Goal: Information Seeking & Learning: Check status

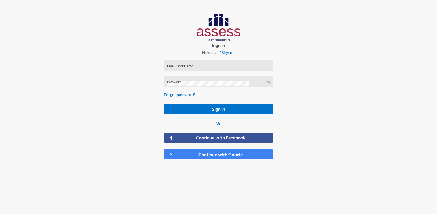
click at [210, 67] on input "Email/User Name" at bounding box center [218, 67] width 103 height 5
paste input "[EMAIL_ADDRESS][DOMAIN_NAME]"
drag, startPoint x: 258, startPoint y: 69, endPoint x: 135, endPoint y: 70, distance: 122.8
click at [135, 70] on div "Sign in New user ? Sign up [EMAIL_ADDRESS][DOMAIN_NAME] Email/User Name Passwor…" at bounding box center [218, 89] width 437 height 178
type input "[EMAIL_ADDRESS][DOMAIN_NAME]"
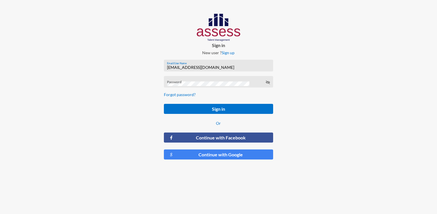
click at [347, 96] on div at bounding box center [365, 89] width 146 height 178
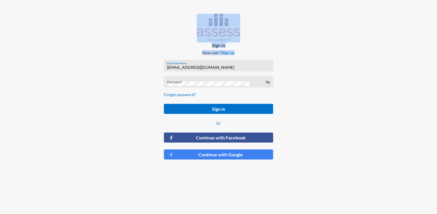
drag, startPoint x: 236, startPoint y: 63, endPoint x: 101, endPoint y: 75, distance: 135.4
click at [101, 75] on div "Sign in New user ? Sign up Taha.Hassan@Hassanallam.Com Email/User Name Password…" at bounding box center [218, 89] width 437 height 178
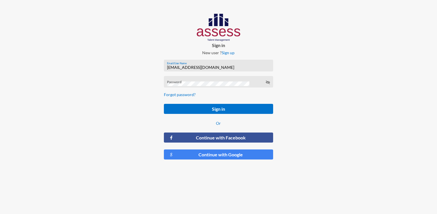
click at [238, 67] on input "[EMAIL_ADDRESS][DOMAIN_NAME]" at bounding box center [218, 67] width 103 height 5
drag, startPoint x: 237, startPoint y: 68, endPoint x: 119, endPoint y: 48, distance: 119.4
click at [79, 71] on div "Sign in New user ? Sign up Taha.Hassan@Hassanallam.Com Email/User Name Password…" at bounding box center [218, 89] width 437 height 178
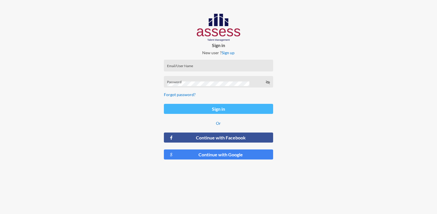
click at [216, 108] on button "Sign in" at bounding box center [218, 109] width 109 height 10
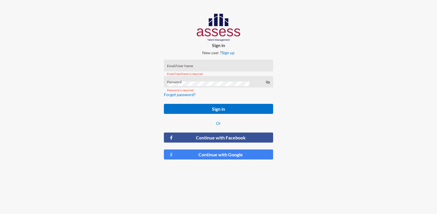
click at [214, 66] on input "Email/User Name" at bounding box center [218, 67] width 103 height 5
click at [202, 67] on input "Email/User Name" at bounding box center [218, 67] width 103 height 5
paste input "HAH – Talent Map"
type input "HAH – Talent Map"
click at [275, 83] on form "HAH – Talent Map Email/User Name Password Forgot password? Sign in Or Continue …" at bounding box center [218, 109] width 118 height 109
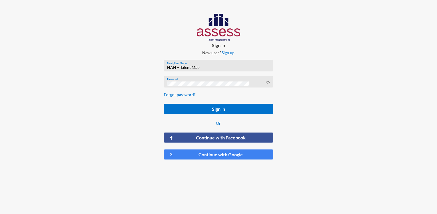
click at [271, 84] on div "Password" at bounding box center [218, 82] width 109 height 12
click at [269, 83] on icon at bounding box center [268, 82] width 5 height 5
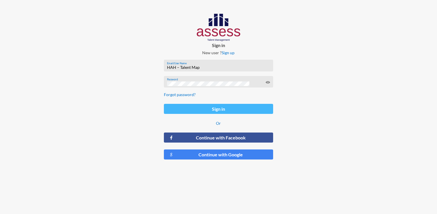
click at [222, 114] on form "HAH – Talent Map Email/User Name Password Forgot password? Sign in Or Continue …" at bounding box center [218, 109] width 118 height 109
click at [221, 110] on button "Sign in" at bounding box center [218, 109] width 109 height 10
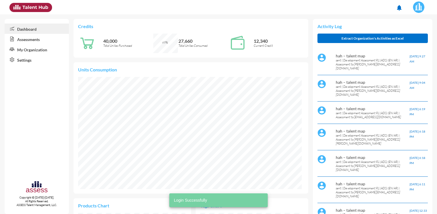
scroll to position [51, 103]
click at [36, 39] on link "Assessments" at bounding box center [37, 39] width 64 height 10
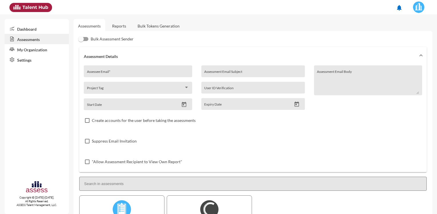
click at [110, 27] on link "Reports" at bounding box center [119, 26] width 23 height 14
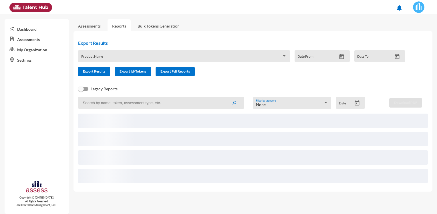
click at [111, 101] on input at bounding box center [161, 103] width 166 height 12
paste input "TALENTMAP156098"
type input "TALENTMAP156098"
drag, startPoint x: 89, startPoint y: 105, endPoint x: 56, endPoint y: 105, distance: 32.9
click at [56, 105] on mat-sidenav-container "Dashboard Assessments My Organization Settings Copyright © [DATE]-[DATE]. All R…" at bounding box center [218, 113] width 437 height 199
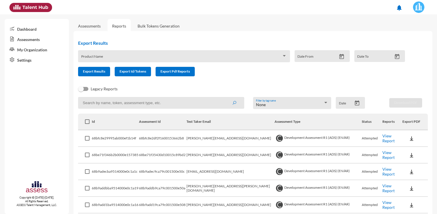
click at [120, 100] on input at bounding box center [161, 103] width 166 height 12
paste input "[EMAIL_ADDRESS][DOMAIN_NAME]"
click at [225, 97] on button "submit" at bounding box center [234, 102] width 18 height 10
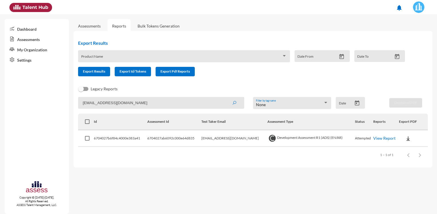
drag, startPoint x: 142, startPoint y: 103, endPoint x: 48, endPoint y: 108, distance: 94.3
click at [48, 108] on mat-sidenav-container "Dashboard Assessments My Organization Settings Copyright © [DATE]-[DATE]. All R…" at bounding box center [218, 113] width 437 height 199
paste input "[DEMOGRAPHIC_DATA]"
click at [225, 97] on button "submit" at bounding box center [234, 102] width 18 height 10
drag, startPoint x: 158, startPoint y: 103, endPoint x: 0, endPoint y: 109, distance: 158.2
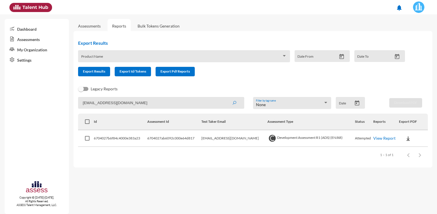
click at [0, 14] on html "notifications Dashboard Assessments My Organization Settings Copyright © [DATE]…" at bounding box center [218, 7] width 437 height 14
paste input "[PERSON_NAME]"
type input "[PERSON_NAME][EMAIL_ADDRESS][DOMAIN_NAME]"
click at [225, 97] on button "submit" at bounding box center [234, 102] width 18 height 10
drag, startPoint x: 138, startPoint y: 102, endPoint x: 13, endPoint y: 105, distance: 125.2
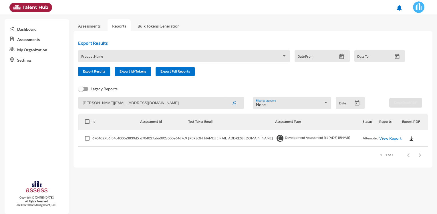
click at [13, 105] on mat-sidenav-container "Dashboard Assessments My Organization Settings Copyright © [DATE]-[DATE]. All R…" at bounding box center [218, 113] width 437 height 199
click at [127, 105] on input at bounding box center [161, 103] width 166 height 12
paste input "[PERSON_NAME][EMAIL_ADDRESS][DOMAIN_NAME]"
click at [225, 97] on button "submit" at bounding box center [234, 102] width 18 height 10
drag, startPoint x: 151, startPoint y: 105, endPoint x: 41, endPoint y: 108, distance: 110.0
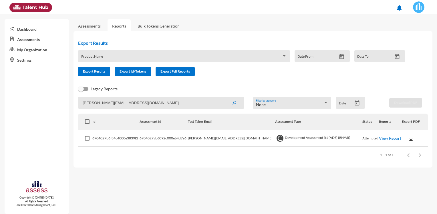
click at [41, 108] on mat-sidenav-container "Dashboard Assessments My Organization Settings Copyright © [DATE]-[DATE]. All R…" at bounding box center [218, 113] width 437 height 199
paste input "kareem.[PERSON_NAME]"
type input "[EMAIL_ADDRESS][PERSON_NAME][DOMAIN_NAME]"
click at [225, 97] on button "submit" at bounding box center [234, 102] width 18 height 10
